Goal: Task Accomplishment & Management: Use online tool/utility

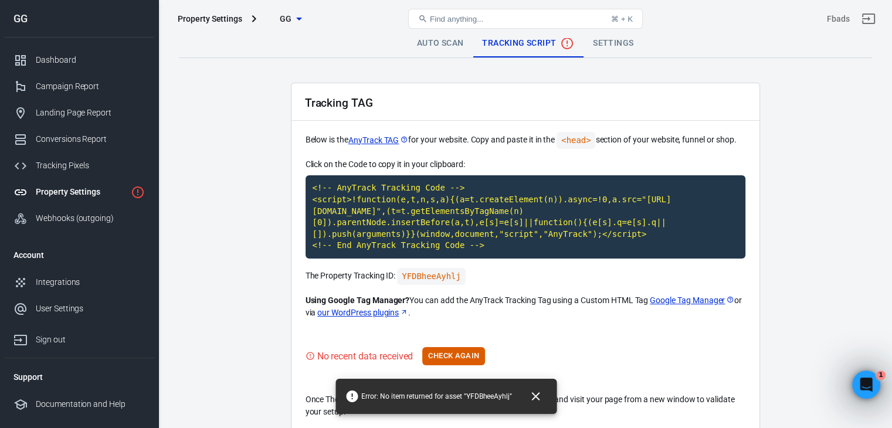
click at [297, 23] on icon "button" at bounding box center [299, 19] width 14 height 14
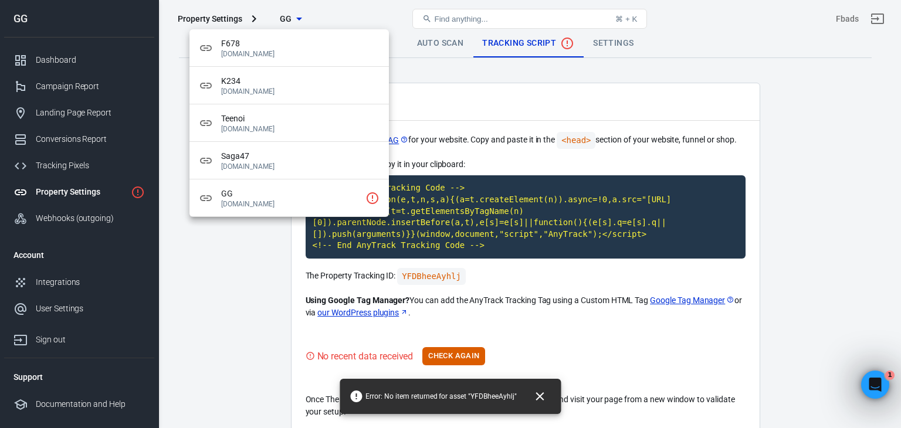
click at [290, 22] on div at bounding box center [450, 214] width 901 height 428
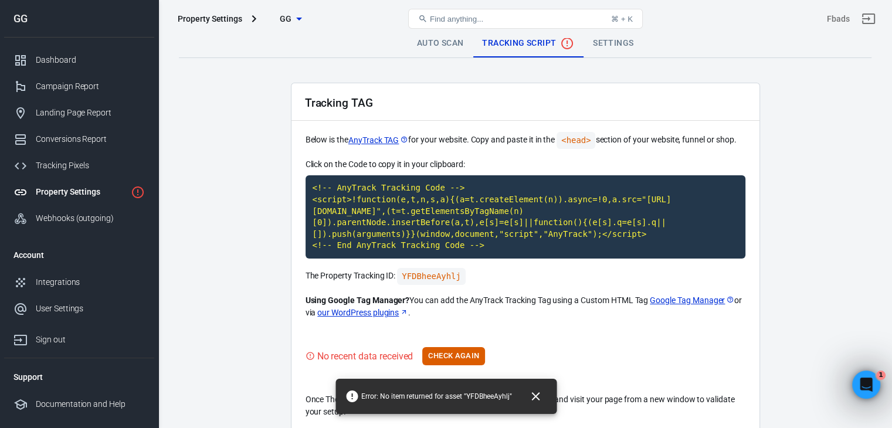
click at [285, 19] on span "GG" at bounding box center [286, 19] width 12 height 15
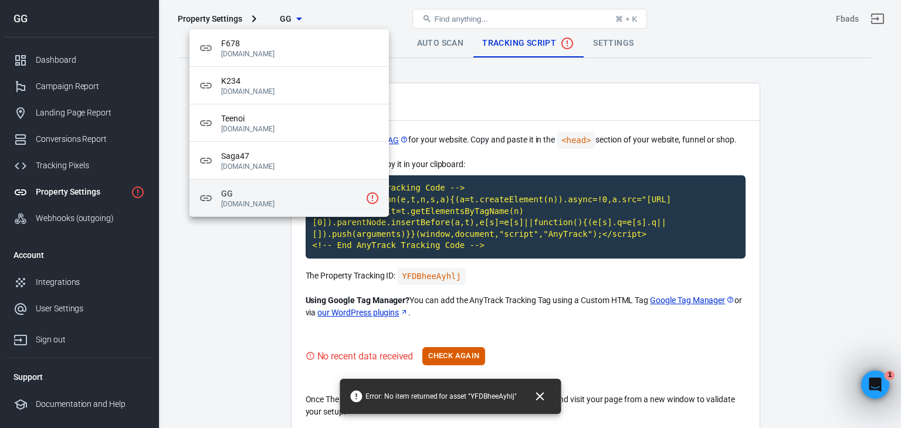
click at [319, 191] on span "GG" at bounding box center [291, 194] width 140 height 12
drag, startPoint x: 226, startPoint y: 336, endPoint x: 171, endPoint y: 344, distance: 56.3
click at [171, 344] on div at bounding box center [450, 214] width 901 height 428
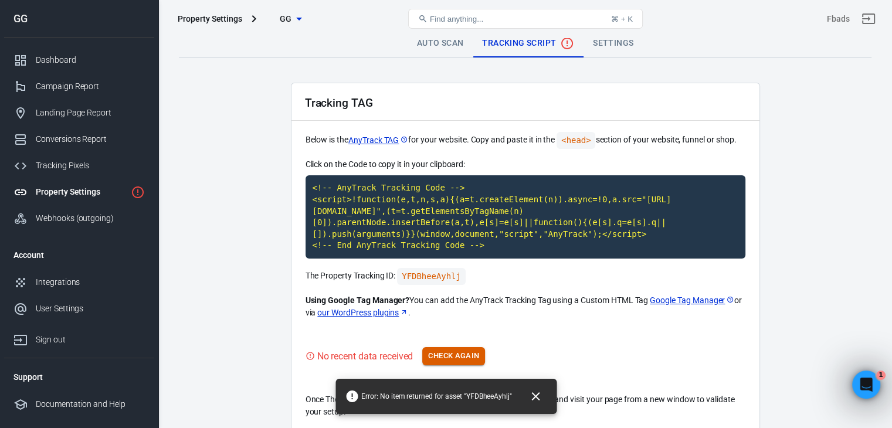
click at [472, 351] on button "Check Again" at bounding box center [453, 356] width 63 height 18
click at [434, 249] on div "Click on the Code to copy it in your clipboard: <!-- AnyTrack Tracking Code -->…" at bounding box center [526, 238] width 440 height 161
click at [431, 268] on code "YFDBheeAyhlj" at bounding box center [431, 276] width 69 height 17
click at [436, 268] on code "YFDBheeAyhlj" at bounding box center [431, 276] width 69 height 17
click at [467, 347] on button "Check Again" at bounding box center [453, 356] width 63 height 18
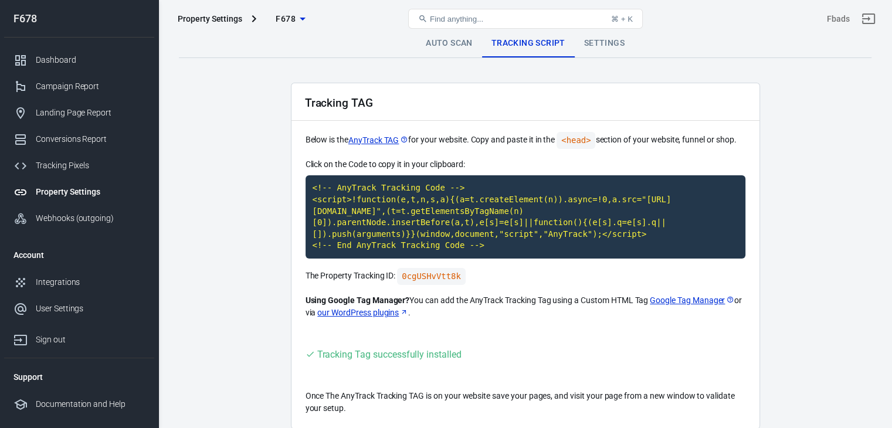
click at [720, 427] on div "Auto Scan Tracking Script Settings Tracking TAG Below is the AnyTrack TAG for y…" at bounding box center [525, 259] width 734 height 442
click at [573, 155] on div "Tracking TAG Below is the AnyTrack TAG for your website. Copy and paste it in t…" at bounding box center [525, 256] width 469 height 347
click at [296, 19] on icon "button" at bounding box center [303, 19] width 14 height 14
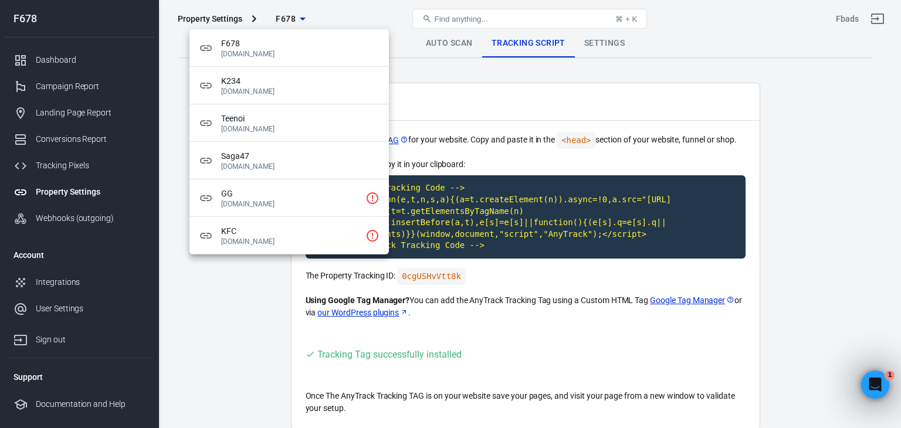
drag, startPoint x: 445, startPoint y: 65, endPoint x: 505, endPoint y: 83, distance: 62.7
click at [505, 83] on div "F678 [DOMAIN_NAME] K234 [DOMAIN_NAME] Teenoi [DOMAIN_NAME] Saga47 [DOMAIN_NAME]…" at bounding box center [450, 214] width 901 height 428
click at [327, 197] on span "GG" at bounding box center [291, 194] width 140 height 12
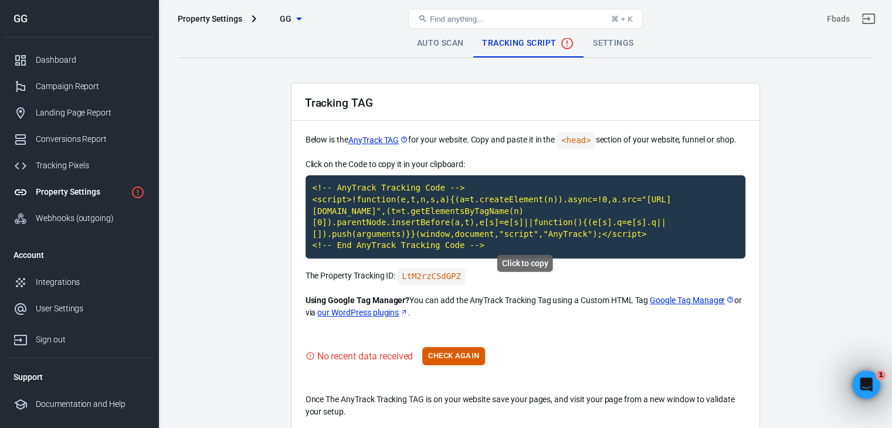
click at [475, 329] on div "Tracking TAG Below is the AnyTrack TAG for your website. Copy and paste it in t…" at bounding box center [525, 258] width 469 height 350
click at [468, 347] on button "Check Again" at bounding box center [453, 356] width 63 height 18
drag, startPoint x: 535, startPoint y: 333, endPoint x: 505, endPoint y: 353, distance: 36.1
click at [505, 353] on div "Tracking TAG Below is the AnyTrack TAG for your website. Copy and paste it in t…" at bounding box center [525, 258] width 469 height 350
drag, startPoint x: 592, startPoint y: 336, endPoint x: 598, endPoint y: 331, distance: 8.3
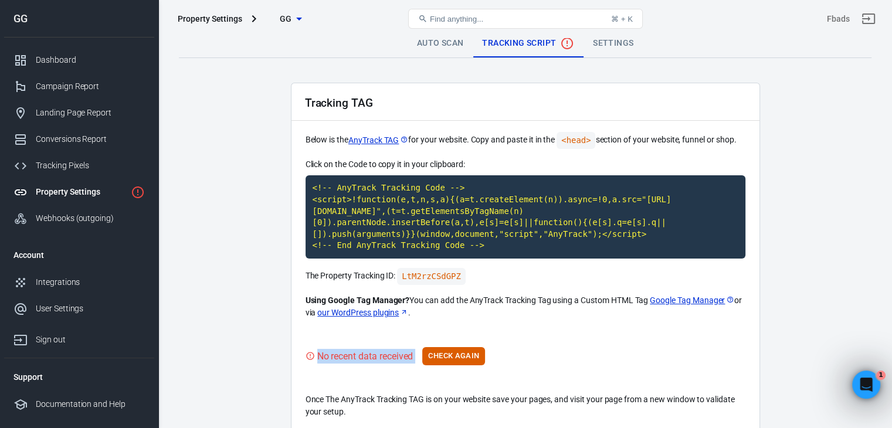
drag, startPoint x: 598, startPoint y: 331, endPoint x: 566, endPoint y: 347, distance: 36.2
click at [566, 347] on div "No recent data received Check Again" at bounding box center [526, 356] width 440 height 18
click at [477, 211] on code "<!-- AnyTrack Tracking Code --> <script>!function(e,t,n,s,a){(a=t.createElement…" at bounding box center [526, 216] width 440 height 83
click at [436, 268] on code "LtM2rzCSdGPZ" at bounding box center [431, 276] width 69 height 17
